Goal: Task Accomplishment & Management: Manage account settings

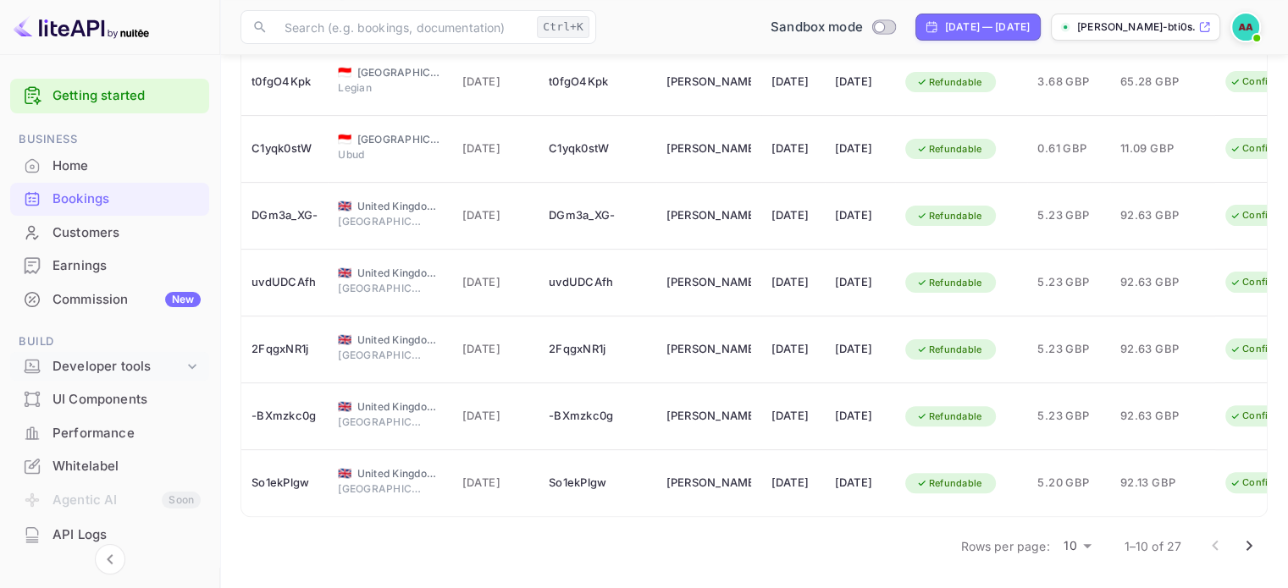
click at [110, 367] on div "Developer tools" at bounding box center [117, 366] width 131 height 19
click at [107, 424] on p "API Keys" at bounding box center [84, 421] width 50 height 18
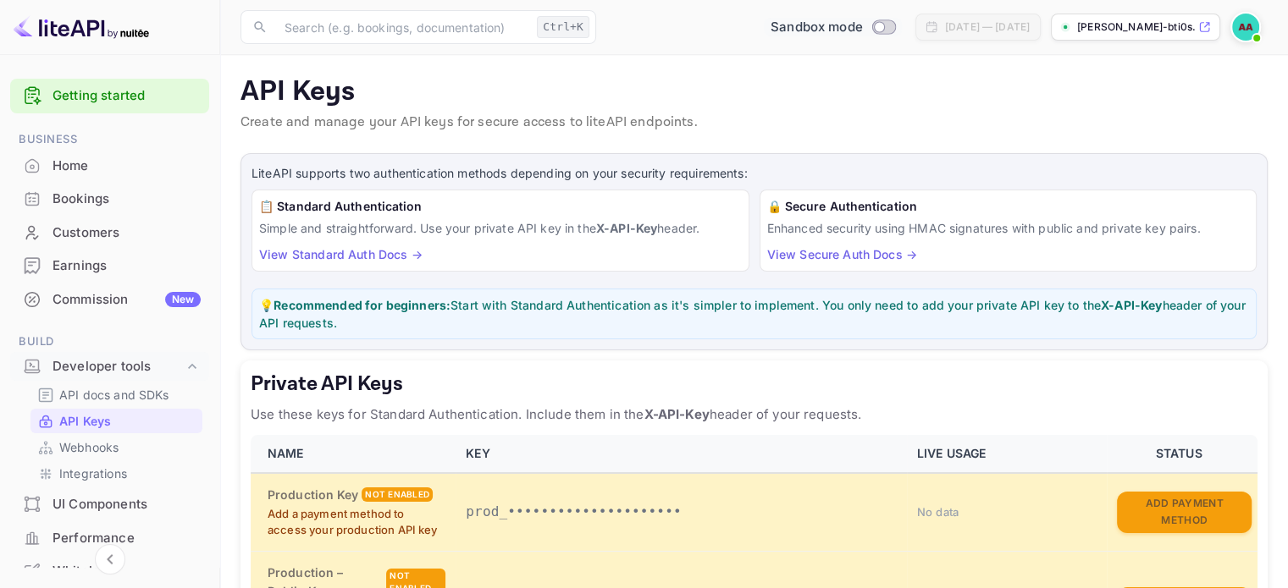
click at [862, 26] on input "Switch to Production mode" at bounding box center [879, 26] width 34 height 11
checkbox input "true"
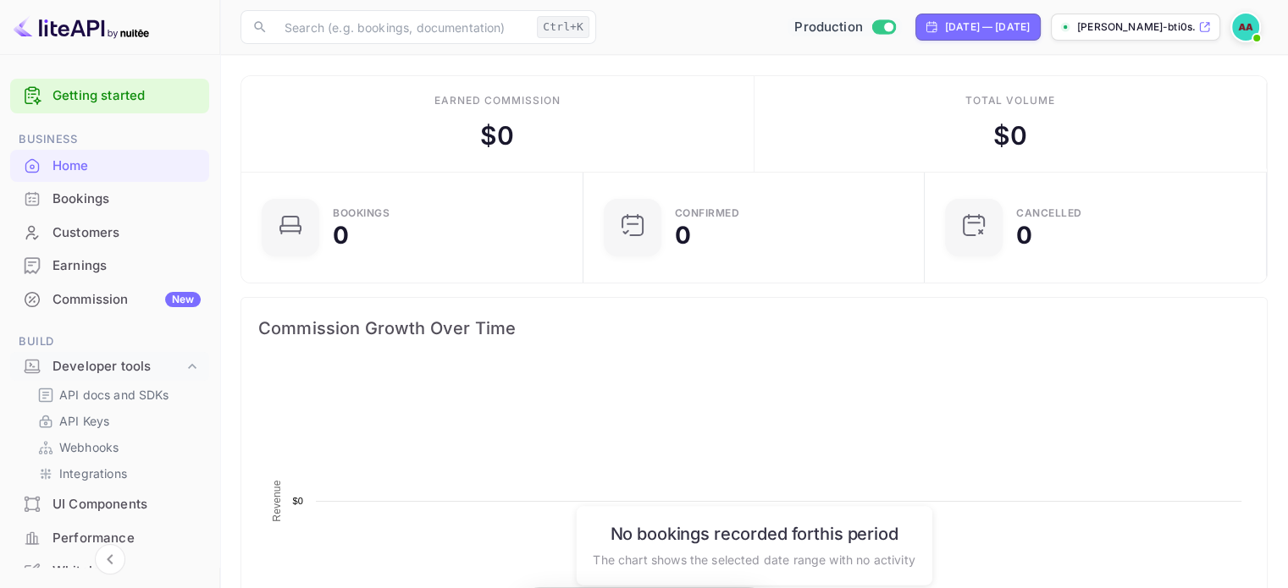
scroll to position [262, 318]
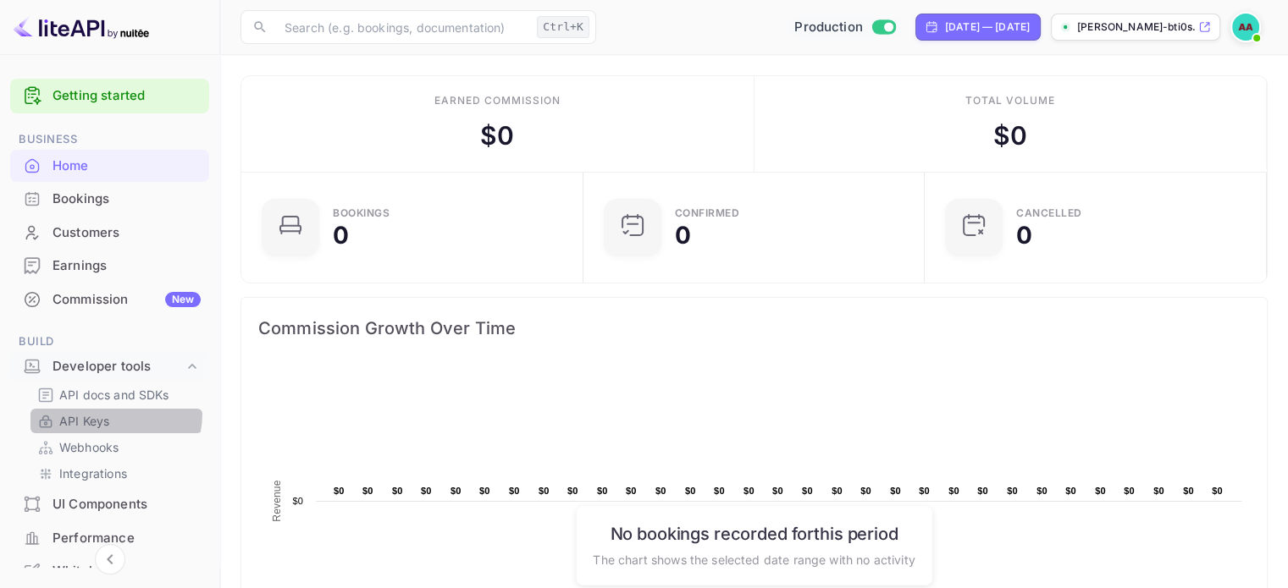
click at [92, 412] on p "API Keys" at bounding box center [84, 421] width 50 height 18
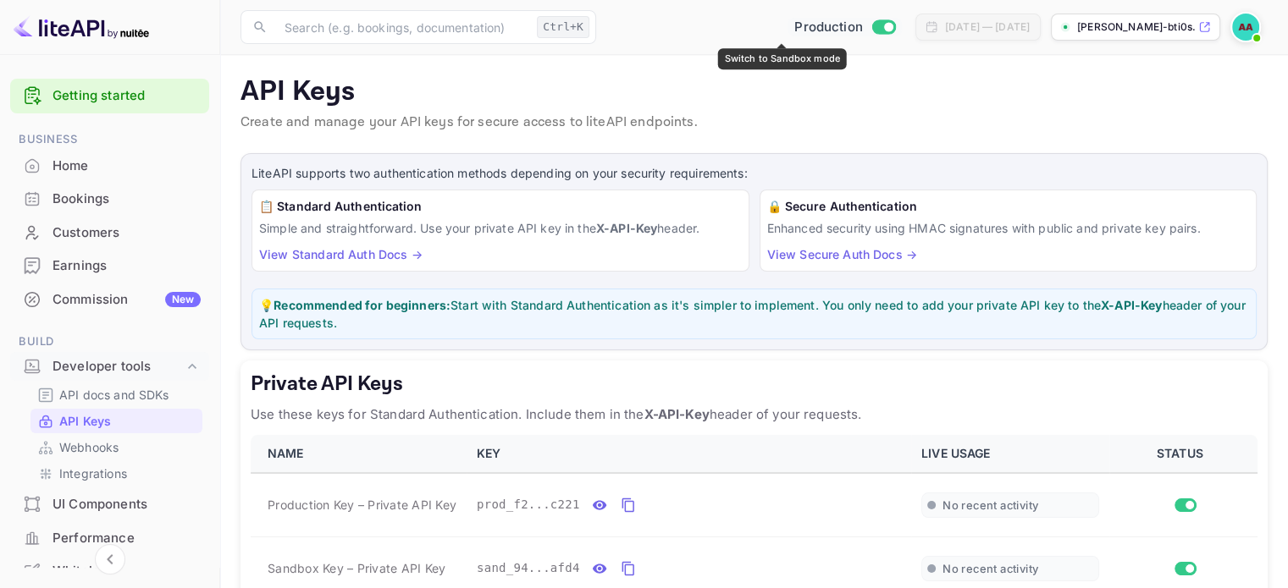
click at [871, 26] on input "Switch to Sandbox mode" at bounding box center [888, 26] width 34 height 11
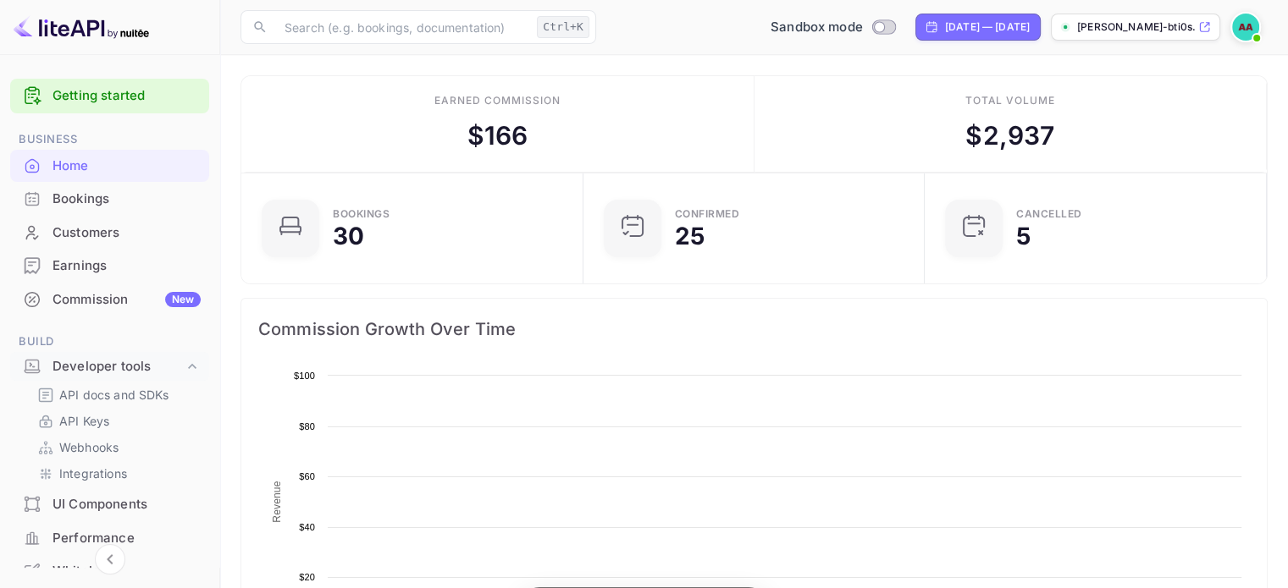
scroll to position [262, 318]
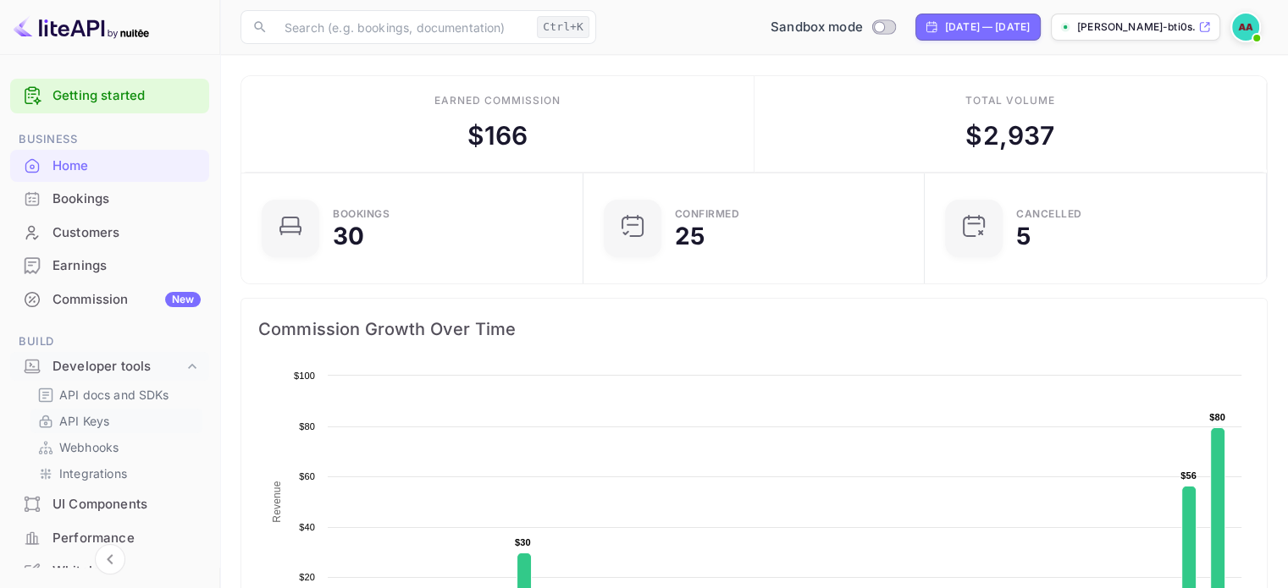
click at [100, 423] on p "API Keys" at bounding box center [84, 421] width 50 height 18
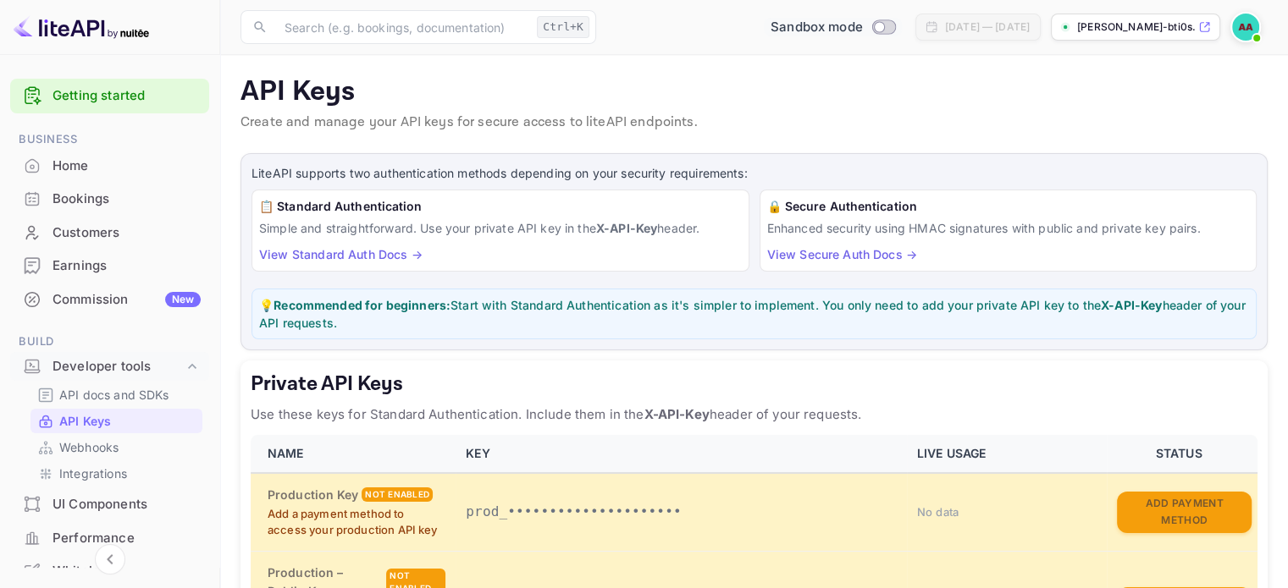
click at [862, 28] on input "Switch to Production mode" at bounding box center [879, 26] width 34 height 11
checkbox input "true"
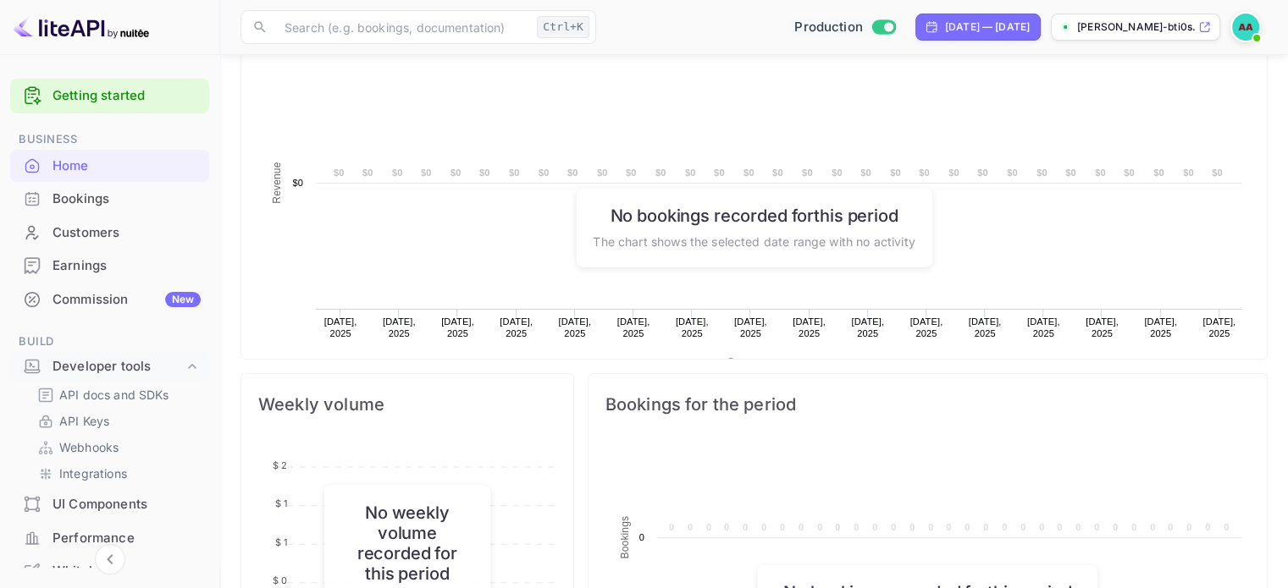
scroll to position [339, 0]
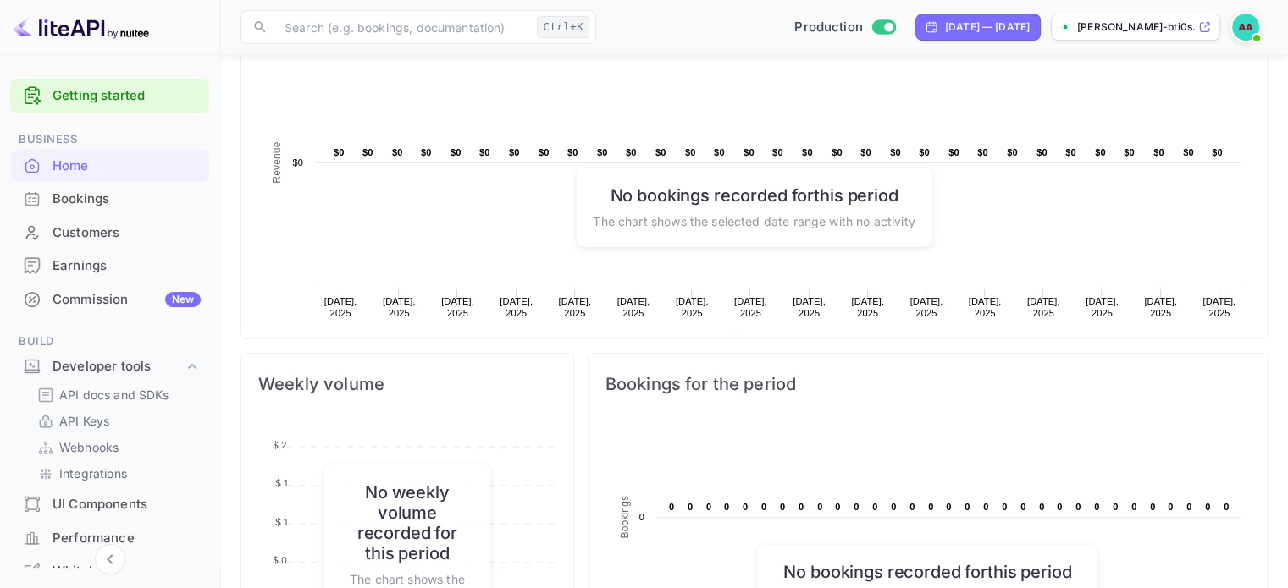
click at [108, 423] on p "API Keys" at bounding box center [84, 421] width 50 height 18
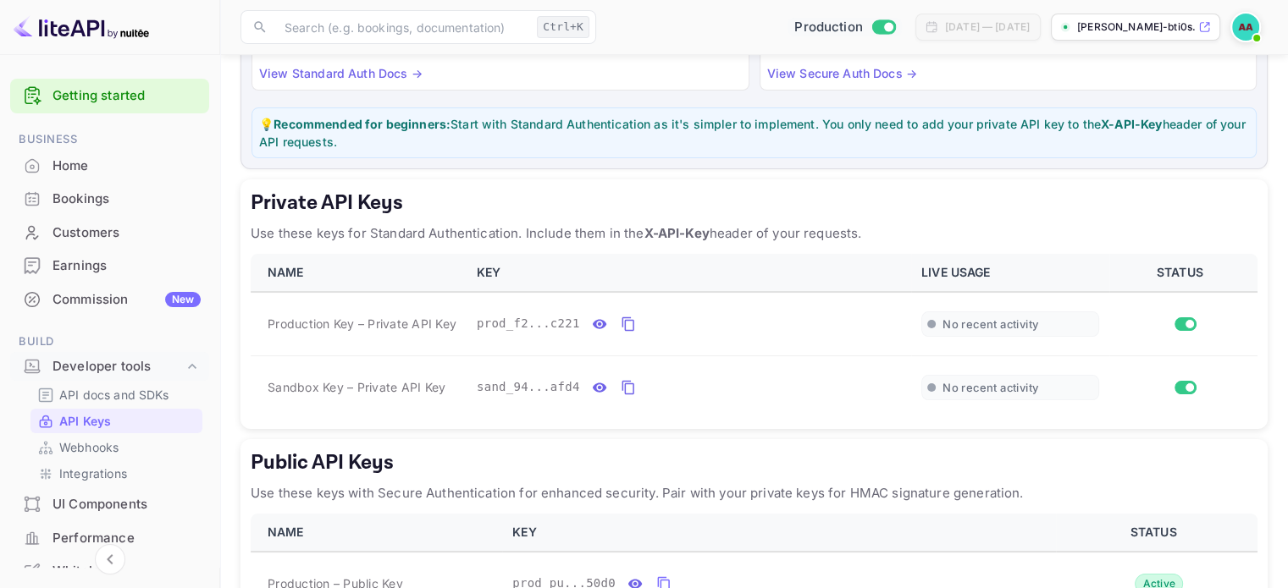
scroll to position [254, 0]
